Goal: Navigation & Orientation: Find specific page/section

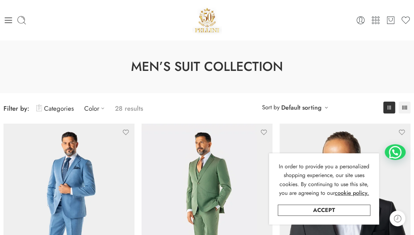
click at [12, 23] on icon at bounding box center [8, 20] width 7 height 6
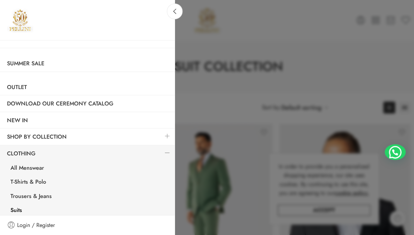
click at [17, 180] on link "T-Shirts & Polo" at bounding box center [88, 183] width 171 height 14
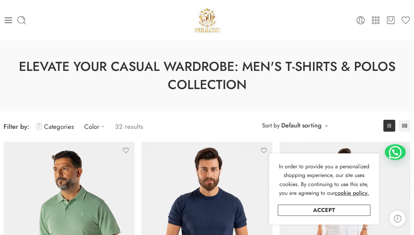
click at [13, 19] on icon at bounding box center [8, 20] width 10 height 10
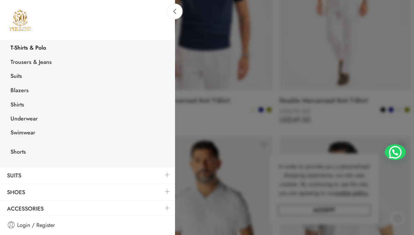
scroll to position [245, 0]
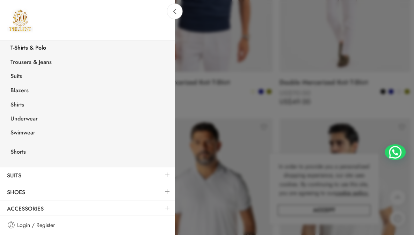
click at [7, 103] on link "Shirts" at bounding box center [88, 106] width 171 height 14
